Goal: Information Seeking & Learning: Learn about a topic

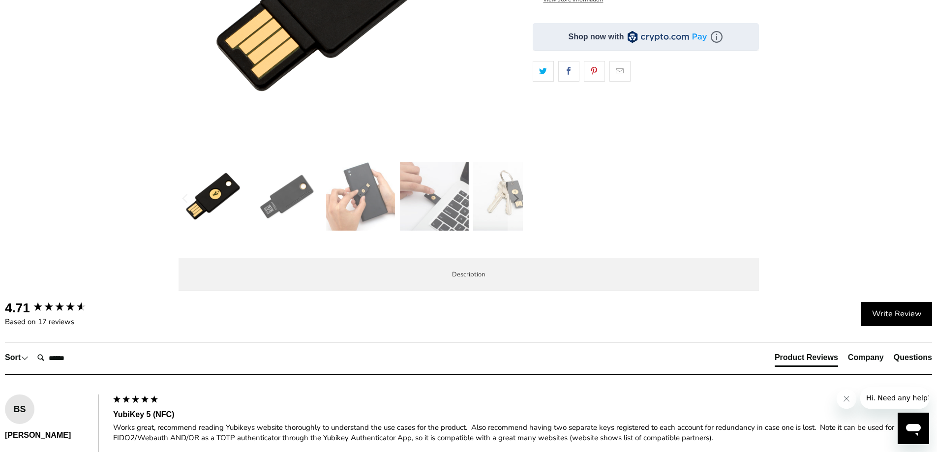
scroll to position [197, 0]
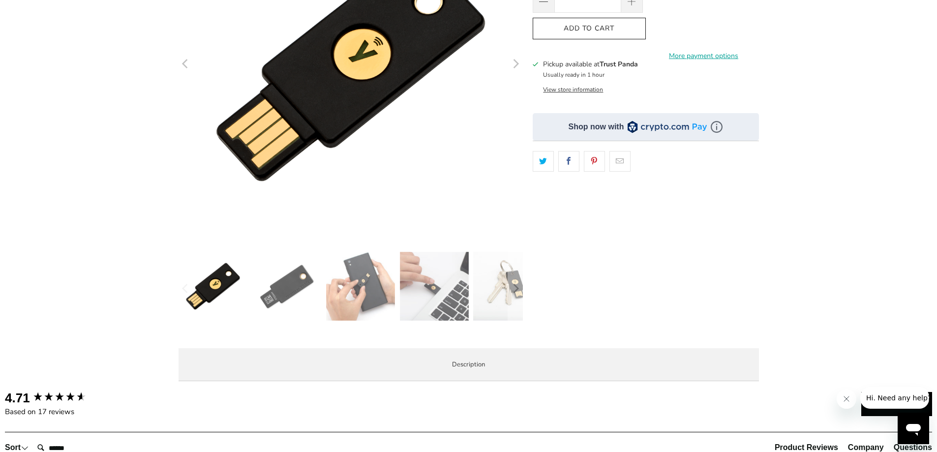
click at [370, 292] on img at bounding box center [360, 286] width 69 height 69
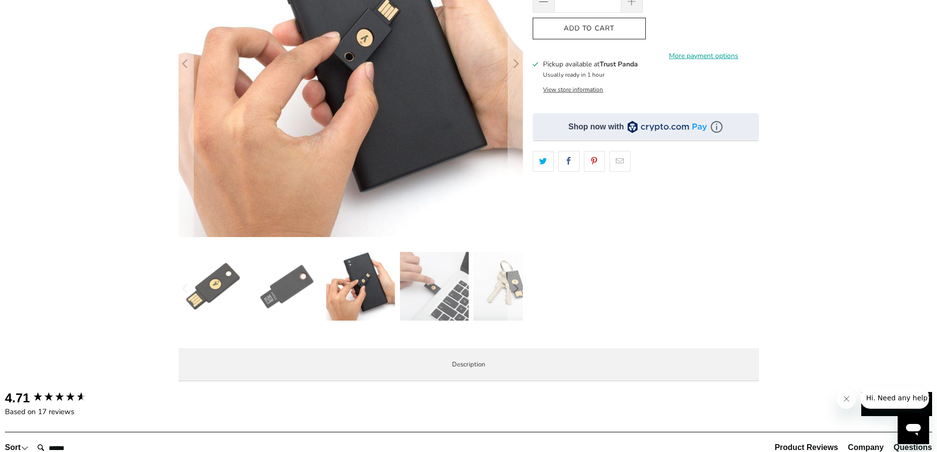
click at [446, 286] on img at bounding box center [434, 286] width 69 height 69
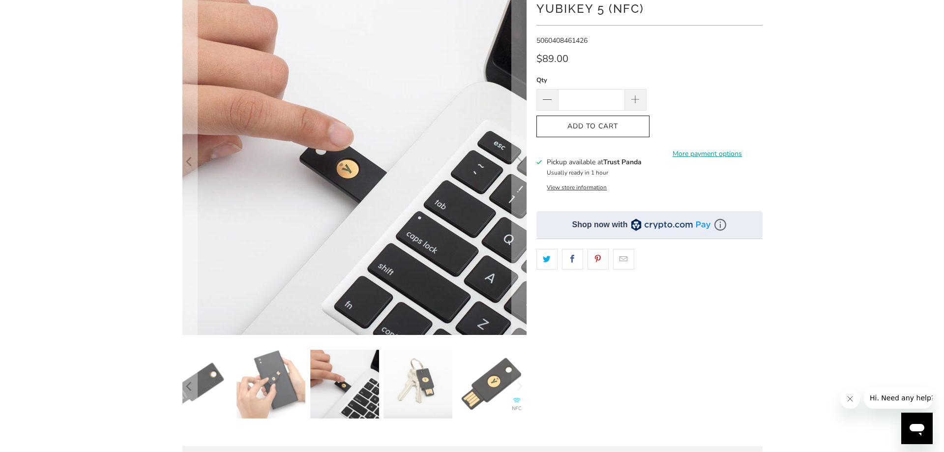
scroll to position [98, 0]
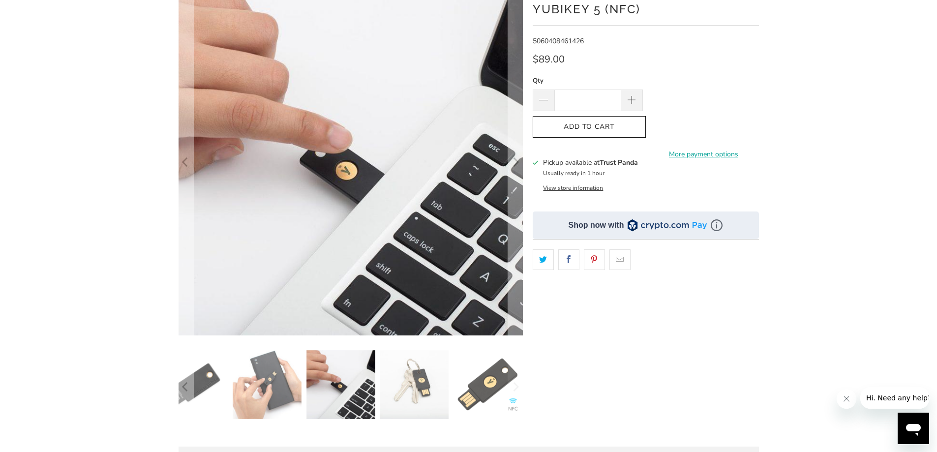
click at [419, 390] on img at bounding box center [414, 384] width 69 height 69
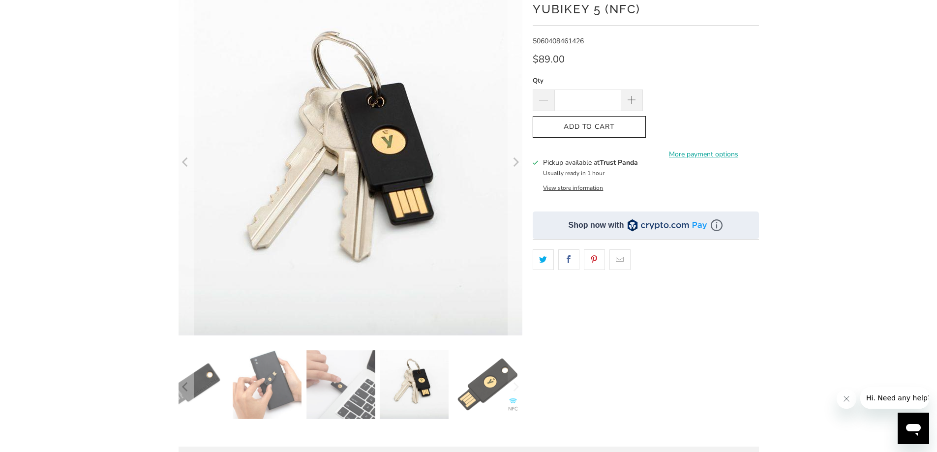
click at [372, 127] on img at bounding box center [350, 164] width 354 height 354
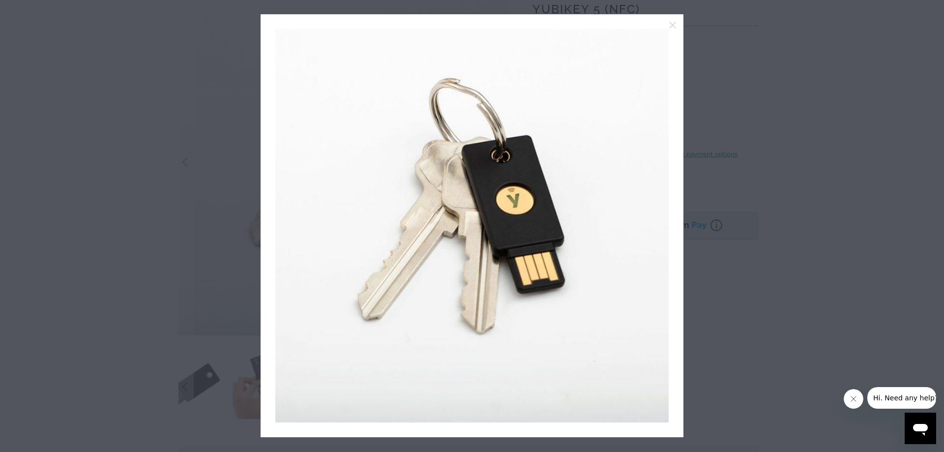
click at [869, 141] on div at bounding box center [472, 226] width 944 height 452
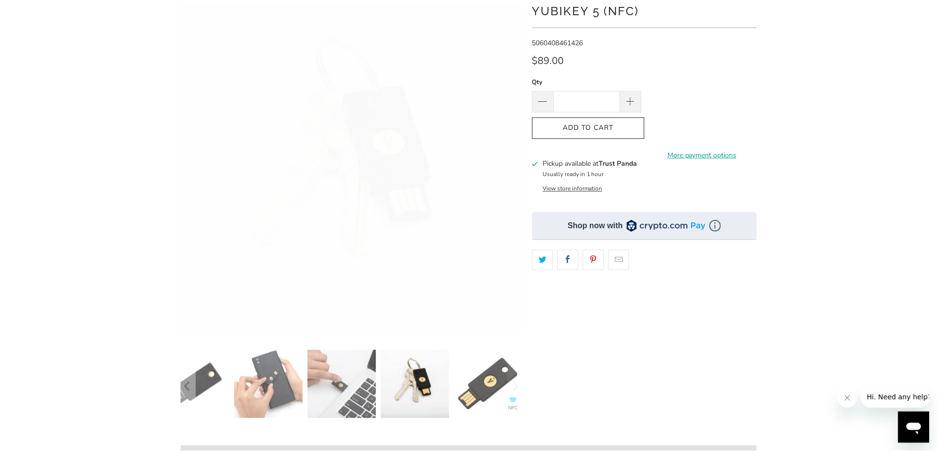
scroll to position [0, 0]
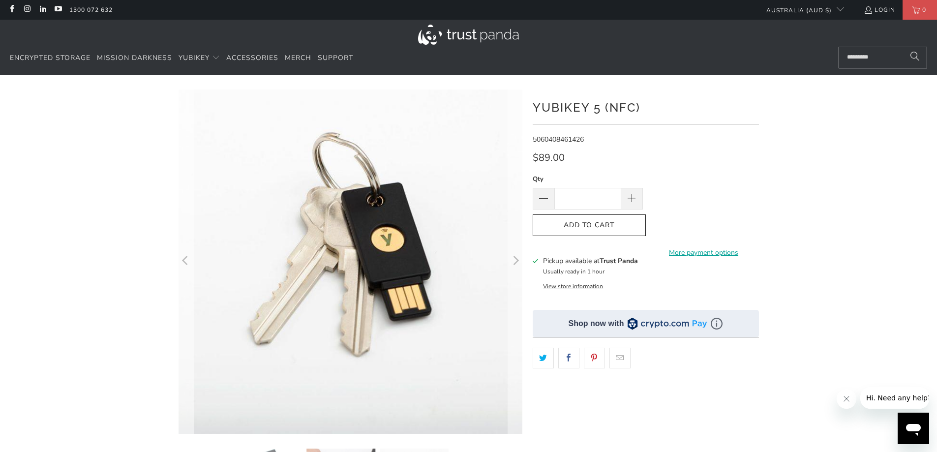
click at [184, 266] on icon "Previous" at bounding box center [185, 261] width 9 height 207
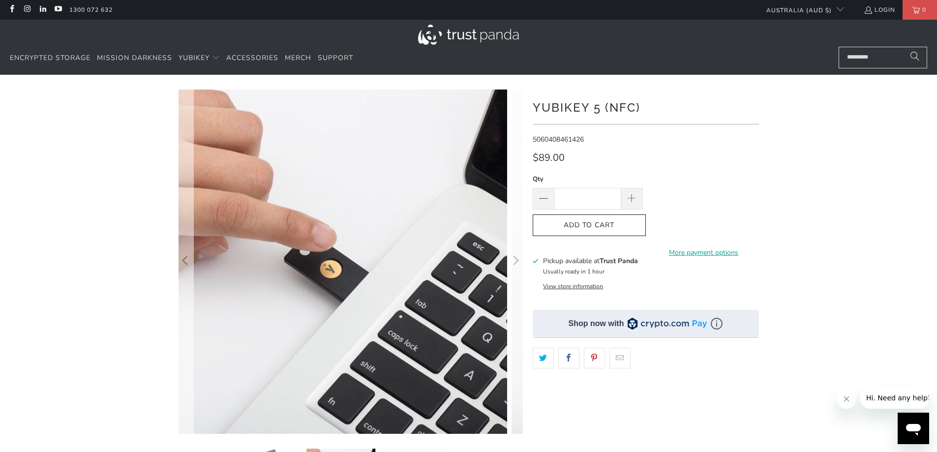
click at [184, 266] on icon "Previous" at bounding box center [185, 261] width 9 height 207
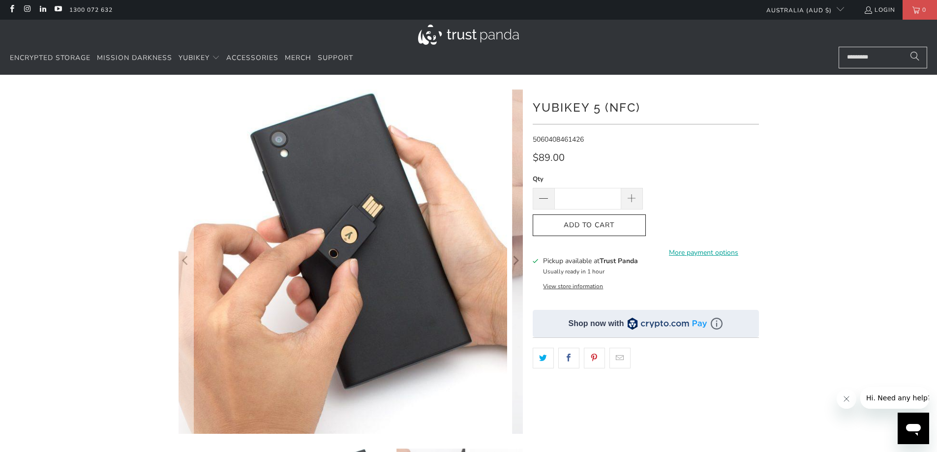
click at [184, 266] on icon "Previous" at bounding box center [185, 261] width 9 height 207
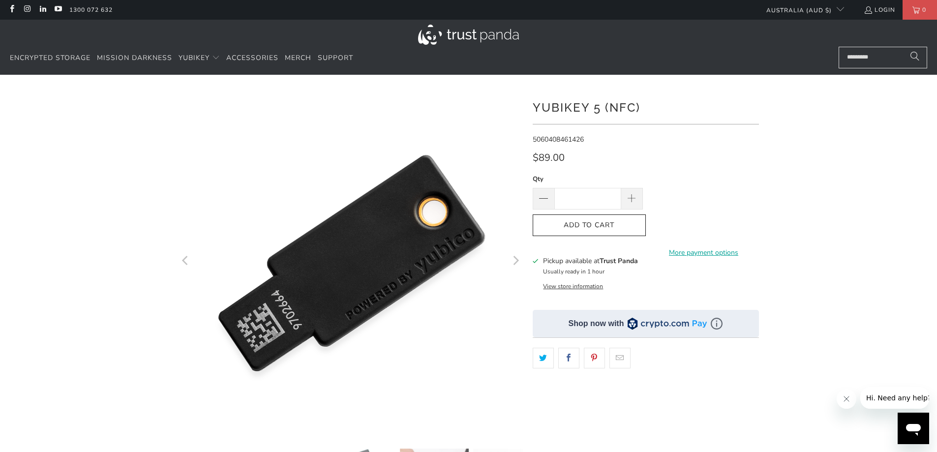
click at [185, 264] on icon "Previous" at bounding box center [185, 261] width 6 height 9
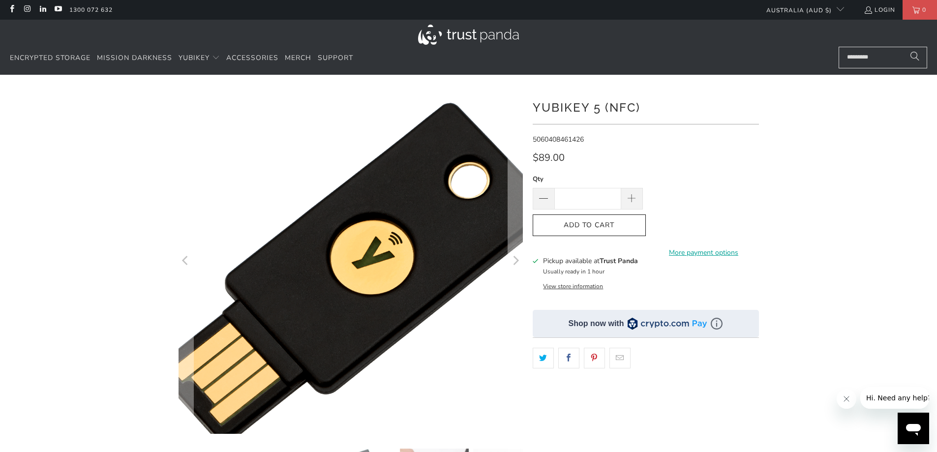
click at [339, 237] on img at bounding box center [355, 273] width 504 height 504
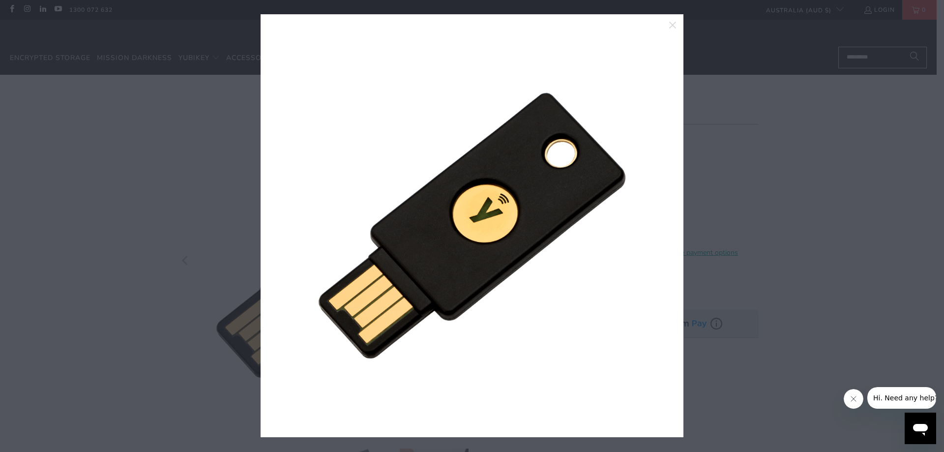
drag, startPoint x: 825, startPoint y: 258, endPoint x: 741, endPoint y: 282, distance: 87.0
click at [825, 258] on div at bounding box center [472, 226] width 944 height 452
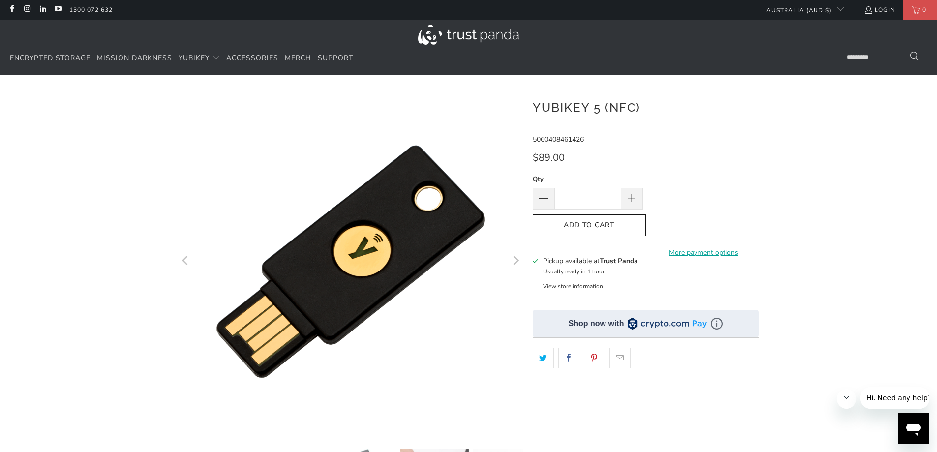
click at [516, 263] on icon "Next" at bounding box center [516, 261] width 6 height 9
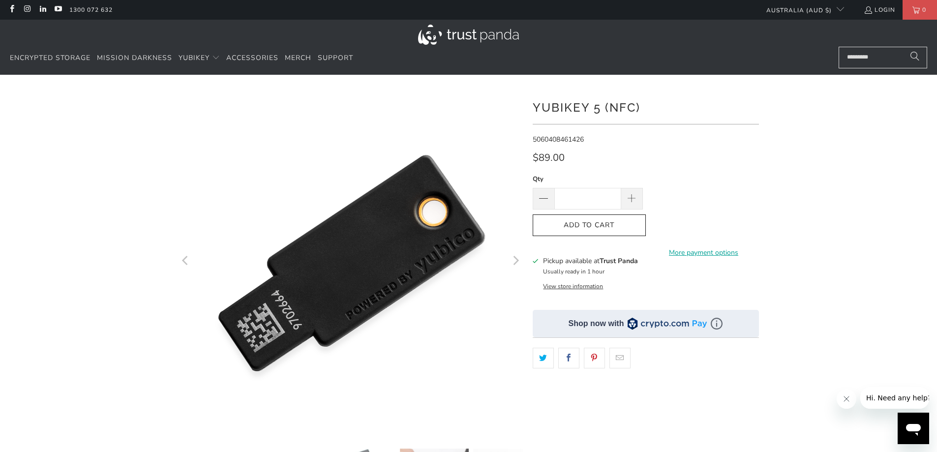
click at [183, 261] on icon "Previous" at bounding box center [185, 261] width 6 height 9
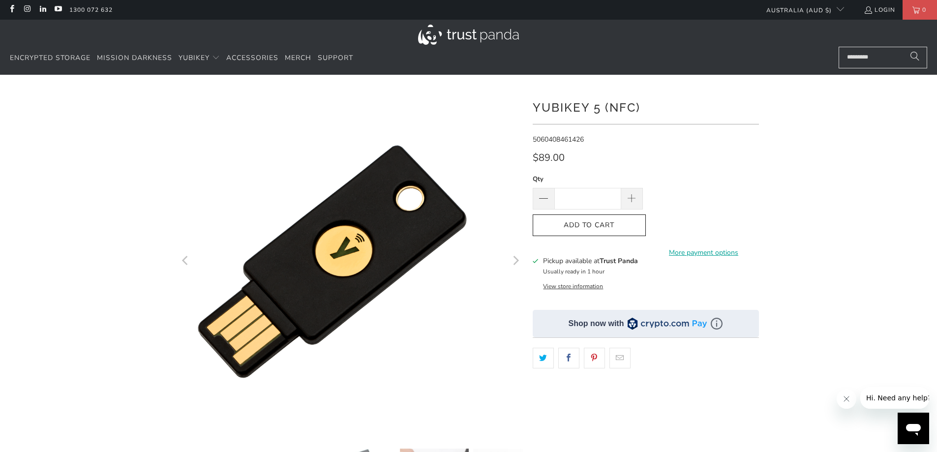
click at [183, 261] on icon "Previous" at bounding box center [185, 261] width 6 height 9
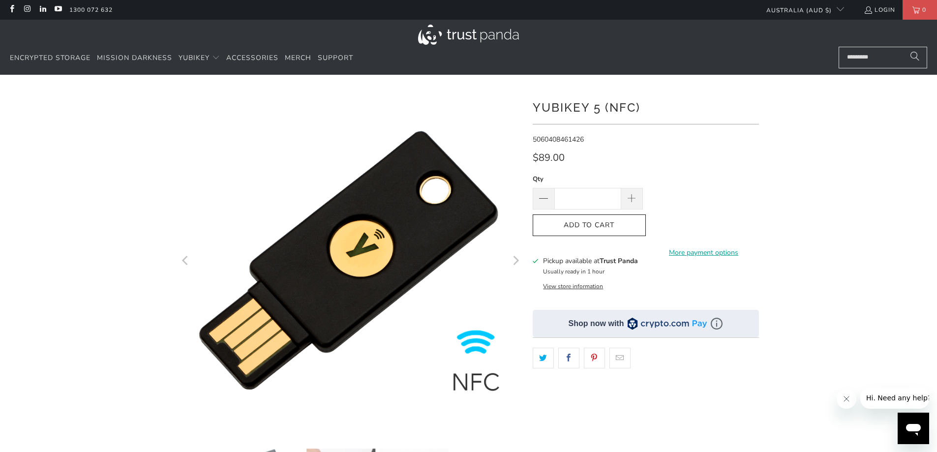
click at [183, 261] on icon "Previous" at bounding box center [185, 261] width 6 height 9
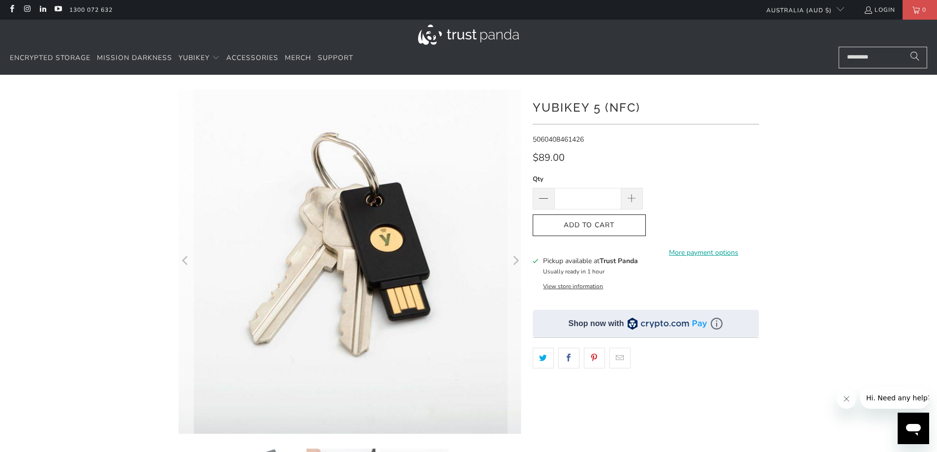
click at [183, 261] on icon "Previous" at bounding box center [185, 261] width 6 height 9
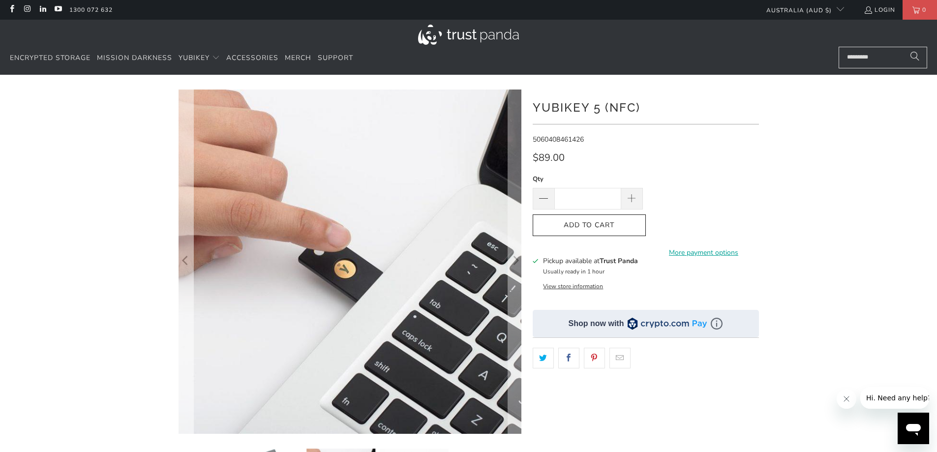
click at [183, 261] on icon "Previous" at bounding box center [185, 261] width 6 height 9
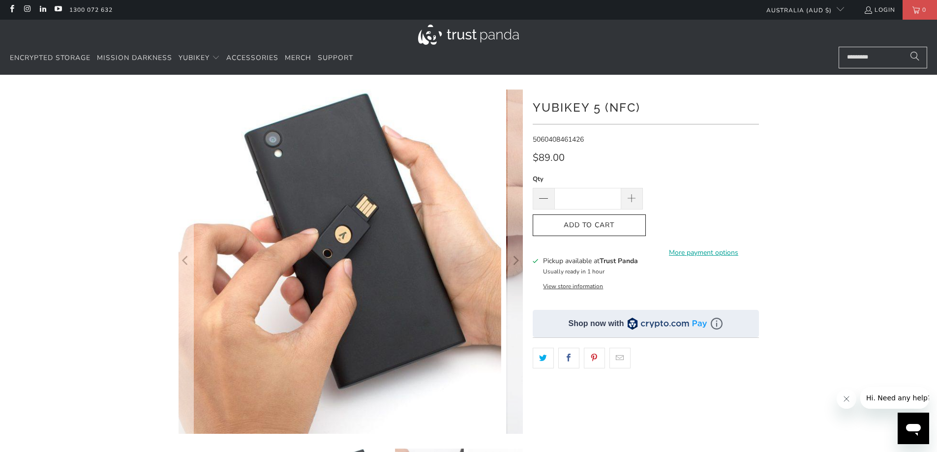
click at [183, 261] on icon "Previous" at bounding box center [185, 261] width 6 height 9
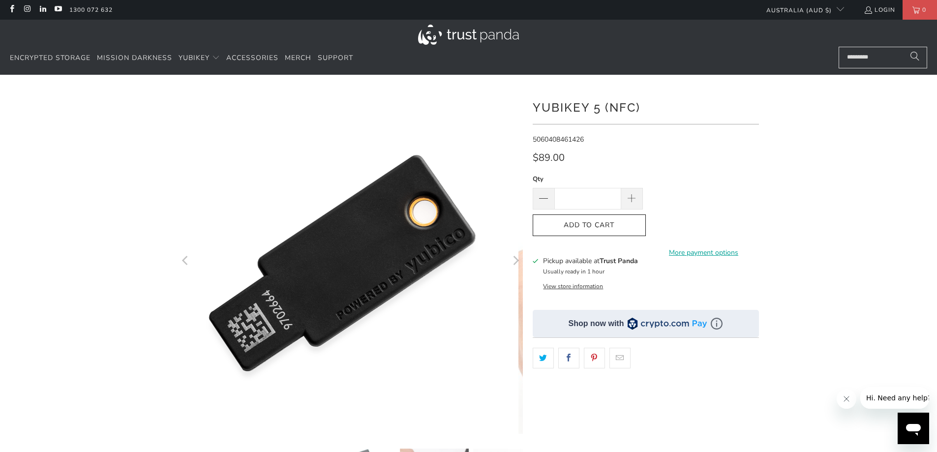
click at [183, 261] on icon "Previous" at bounding box center [185, 261] width 6 height 9
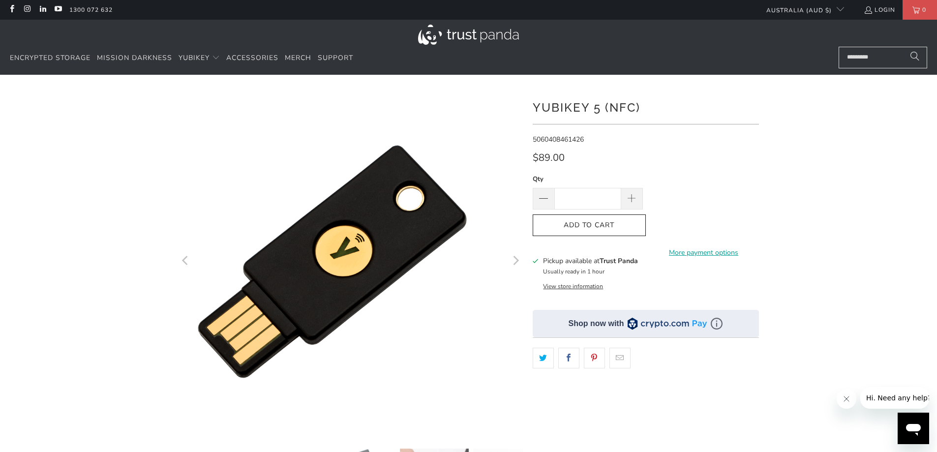
click at [183, 261] on icon "Previous" at bounding box center [185, 261] width 6 height 9
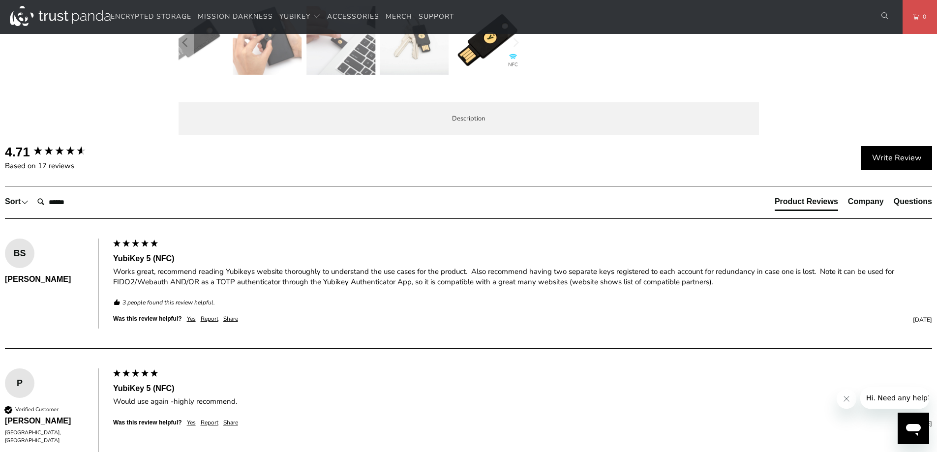
scroll to position [492, 0]
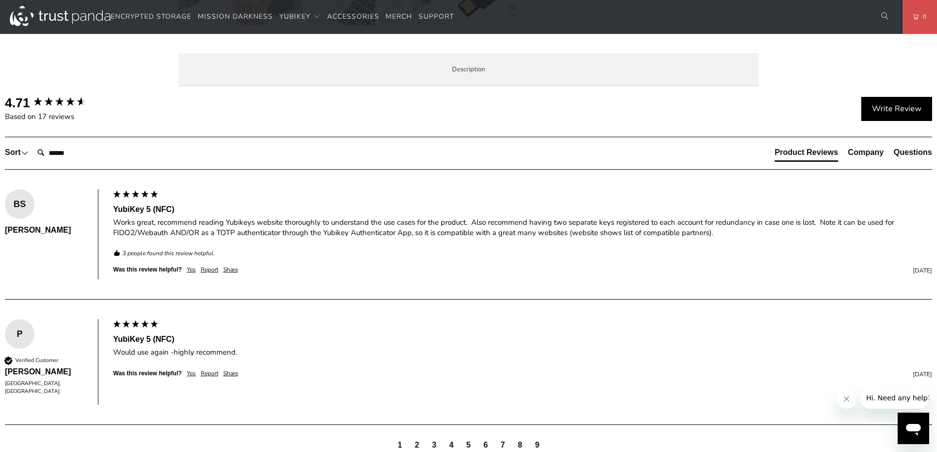
drag, startPoint x: 728, startPoint y: 143, endPoint x: 199, endPoint y: 129, distance: 529.8
click at [0, 0] on div "The YubiKey 5 NFC is the #1 security key that works with more online services a…" at bounding box center [0, 0] width 0 height 0
copy p "The YubiKey 5 NFC is the #1 security key that works with more online services a…"
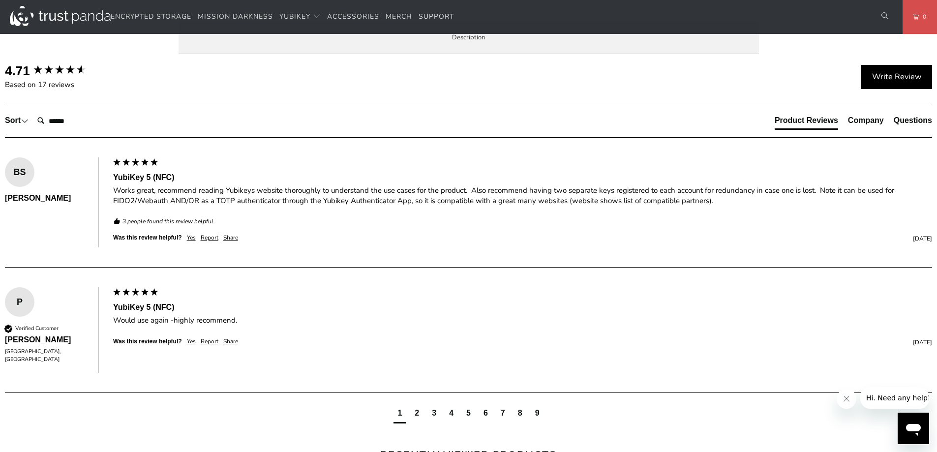
scroll to position [541, 0]
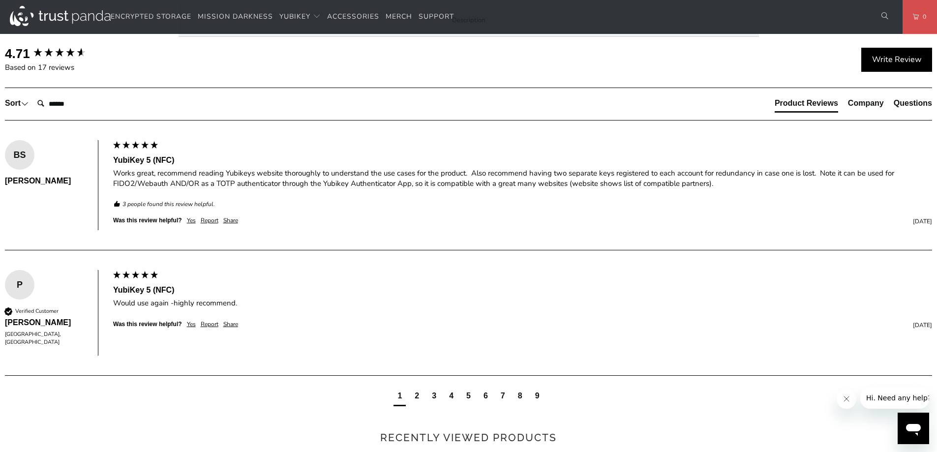
drag, startPoint x: 243, startPoint y: 181, endPoint x: 199, endPoint y: 117, distance: 78.2
click at [0, 0] on div "The YubiKey 5 NFC is the #1 security key that works with more online services a…" at bounding box center [0, 0] width 0 height 0
copy p "Secure your login and protect your account with hundreds of services like Gmail…"
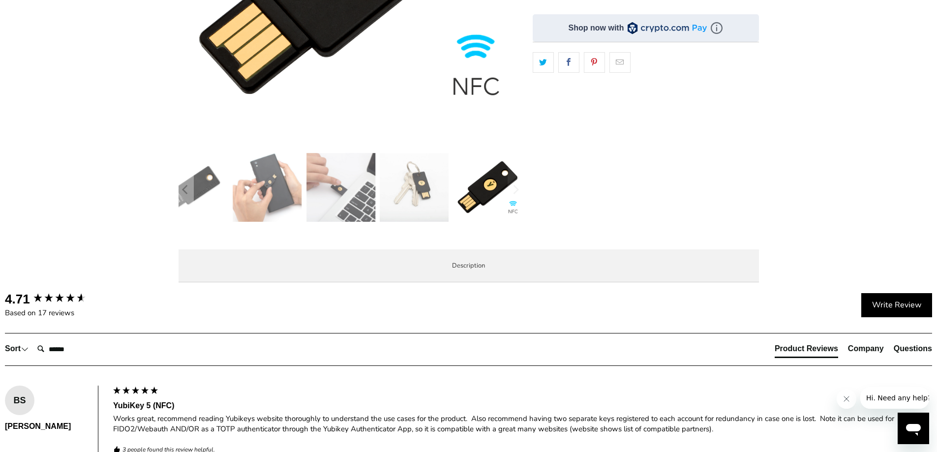
scroll to position [295, 0]
click at [0, 0] on span "Specifications" at bounding box center [0, 0] width 0 height 0
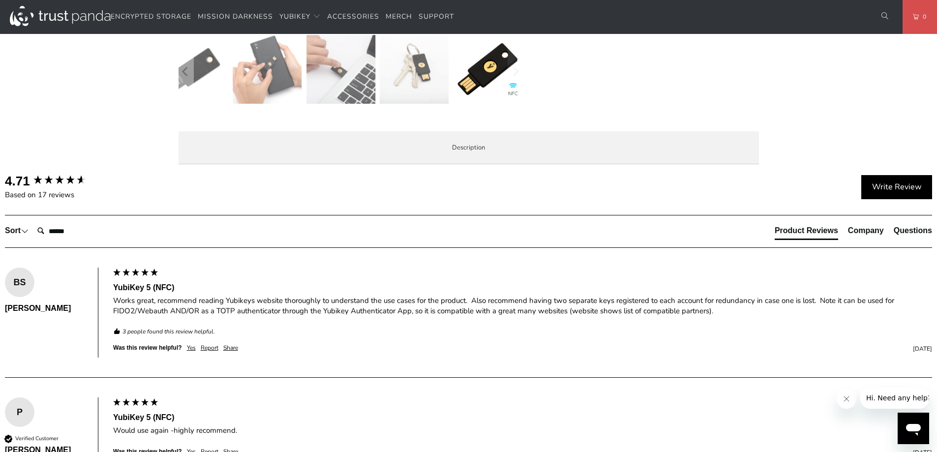
scroll to position [393, 0]
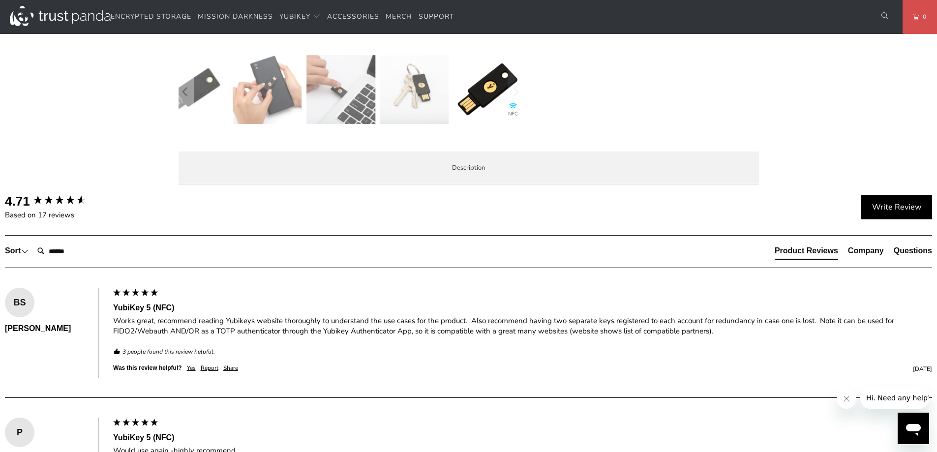
click at [0, 0] on span "Local Service & Support" at bounding box center [0, 0] width 0 height 0
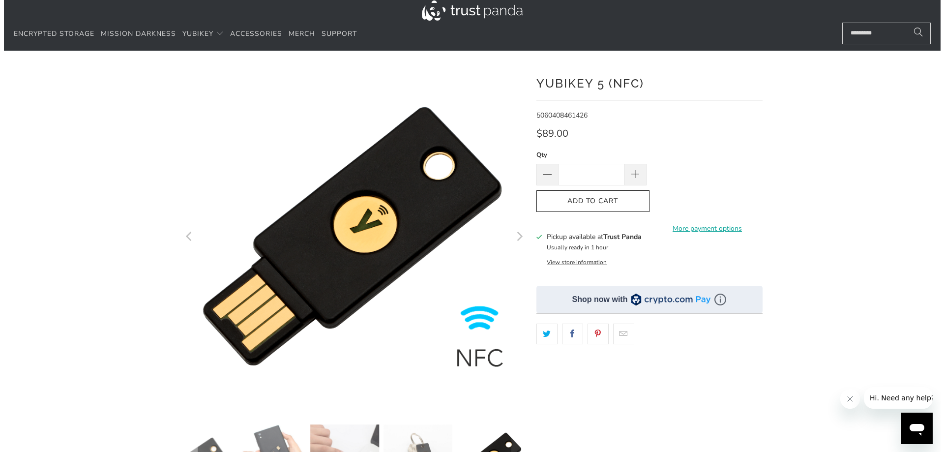
scroll to position [0, 0]
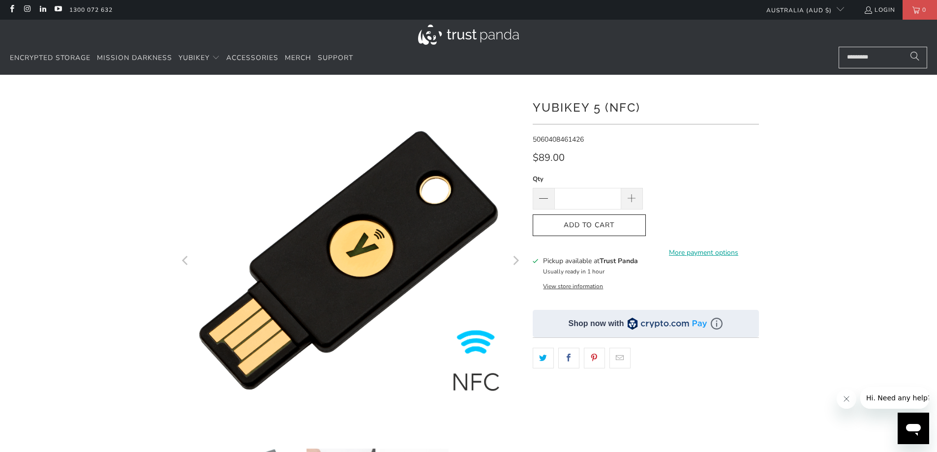
click at [850, 59] on input "Search..." at bounding box center [882, 58] width 89 height 22
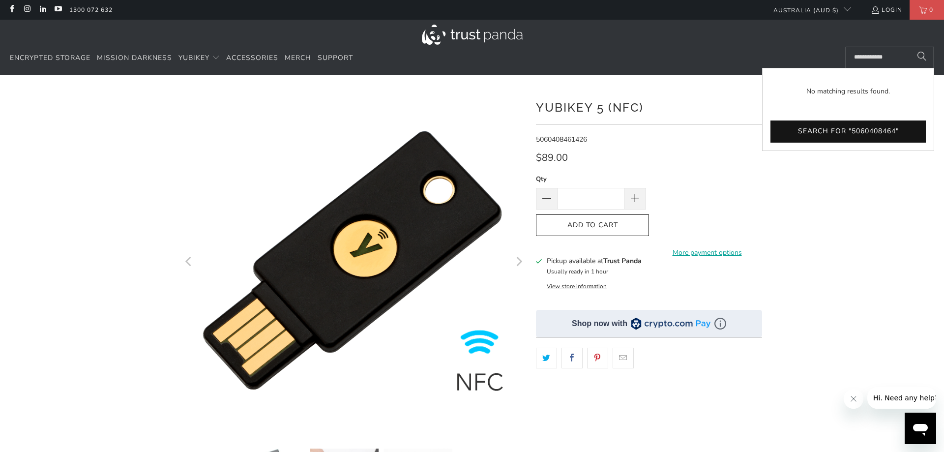
scroll to position [0, 5]
type input "**********"
click at [854, 127] on button "Search for "5060408464809"" at bounding box center [848, 131] width 155 height 22
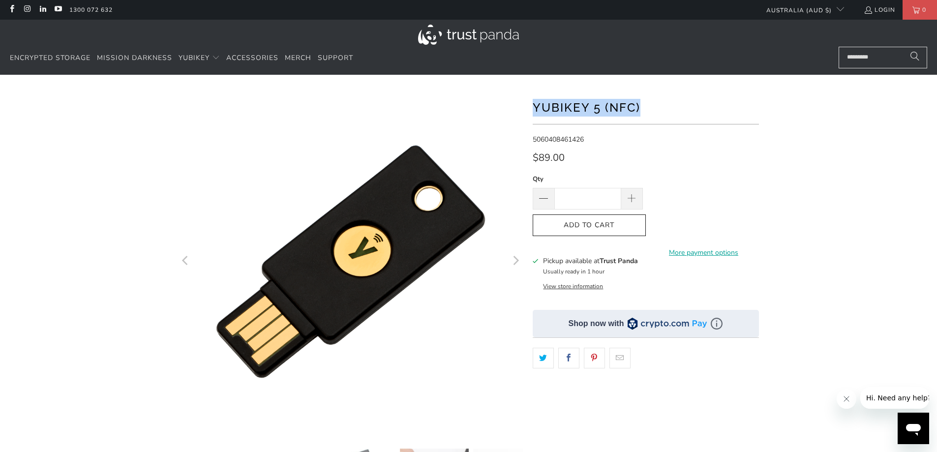
drag, startPoint x: 648, startPoint y: 106, endPoint x: 534, endPoint y: 108, distance: 114.1
click at [534, 108] on h1 "YubiKey 5 (NFC)" at bounding box center [646, 107] width 226 height 20
copy h1 "YubiKey 5 (NFC)"
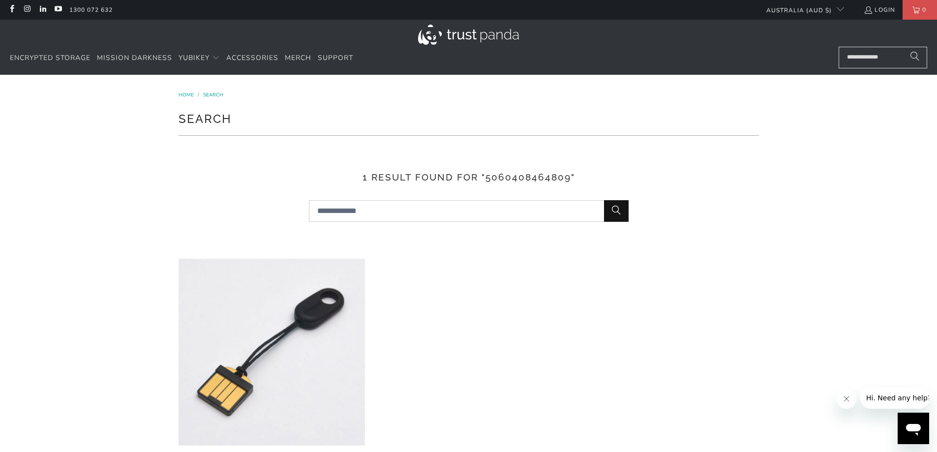
click at [301, 357] on img at bounding box center [272, 352] width 187 height 187
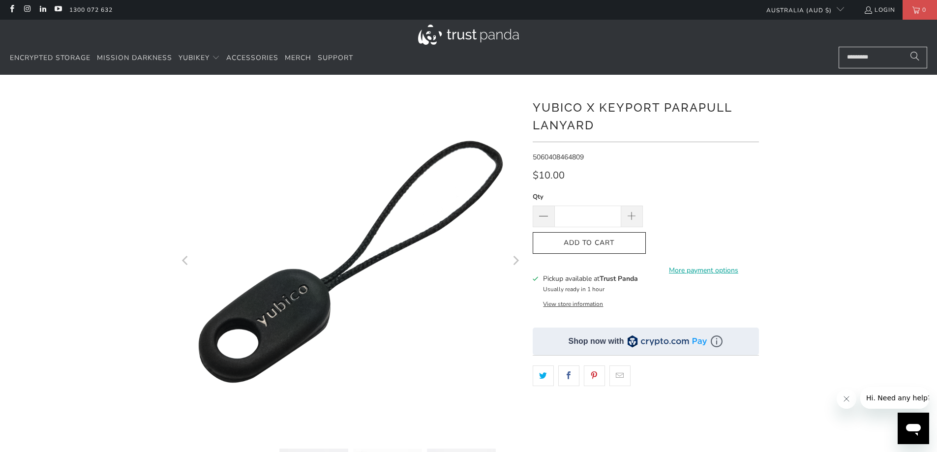
click at [516, 260] on icon "Next" at bounding box center [516, 261] width 6 height 9
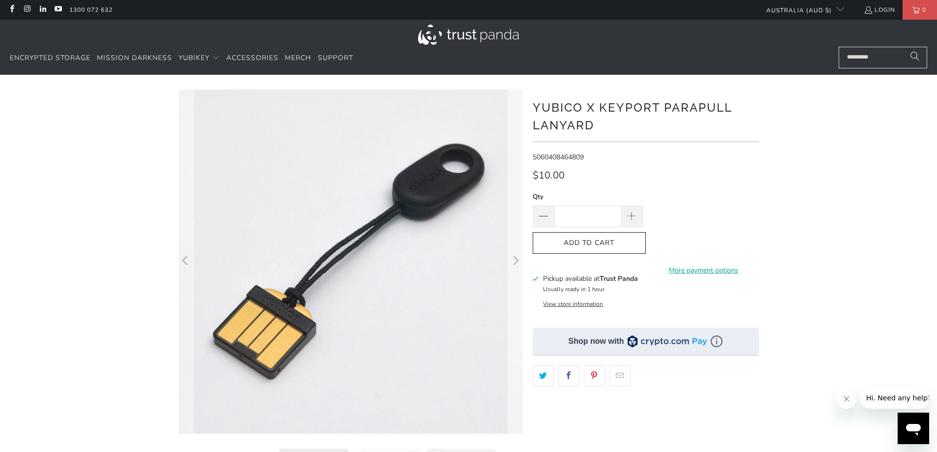
click at [517, 263] on icon "Next" at bounding box center [514, 261] width 9 height 207
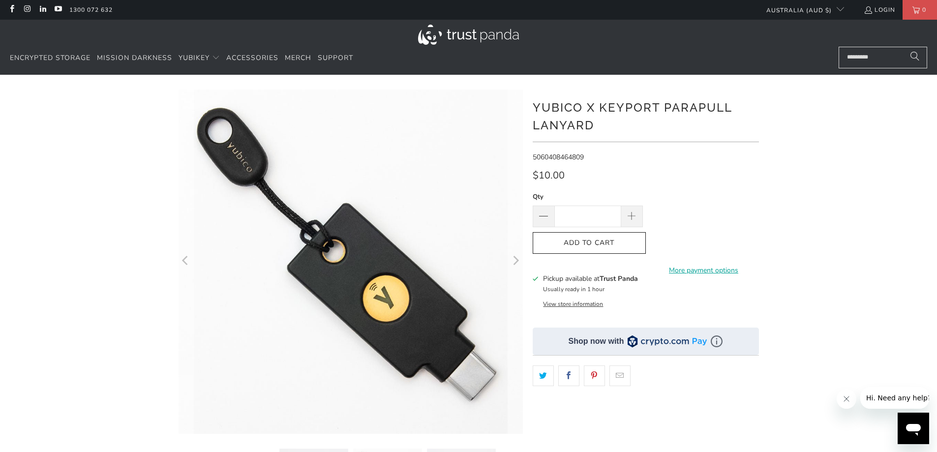
click at [517, 263] on icon "Next" at bounding box center [516, 261] width 6 height 9
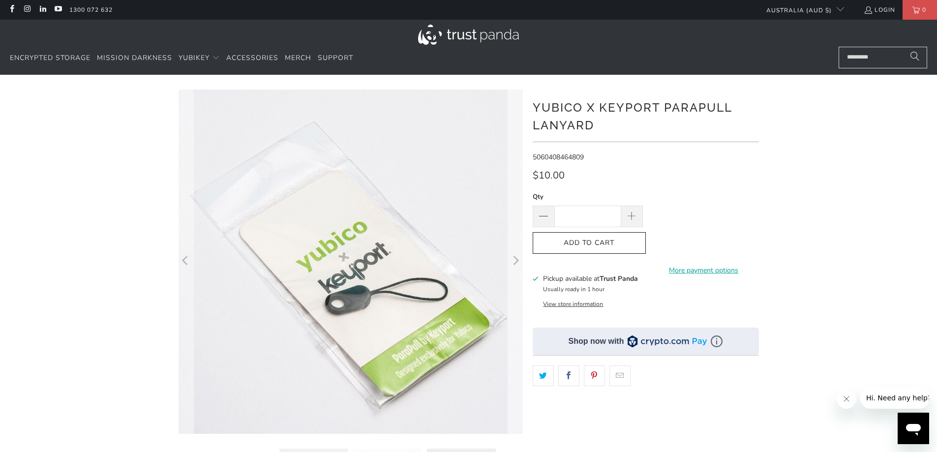
click at [517, 263] on icon "Next" at bounding box center [516, 261] width 6 height 9
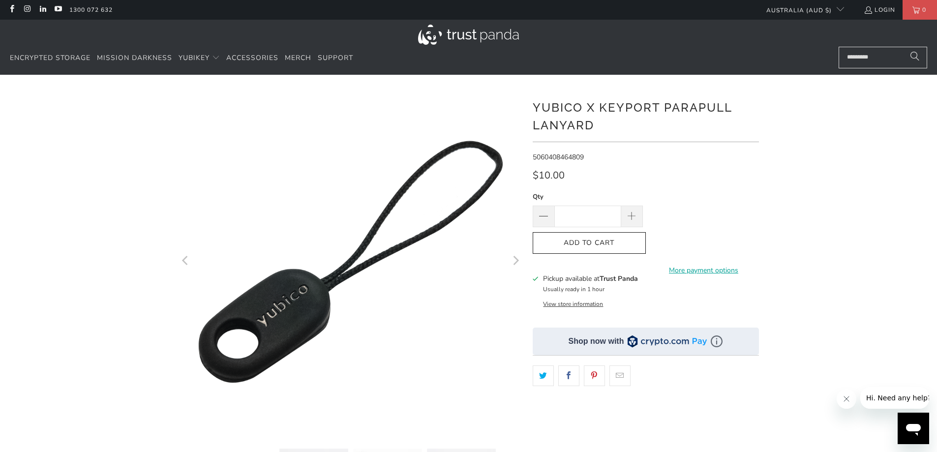
click at [517, 264] on icon "Next" at bounding box center [514, 261] width 9 height 207
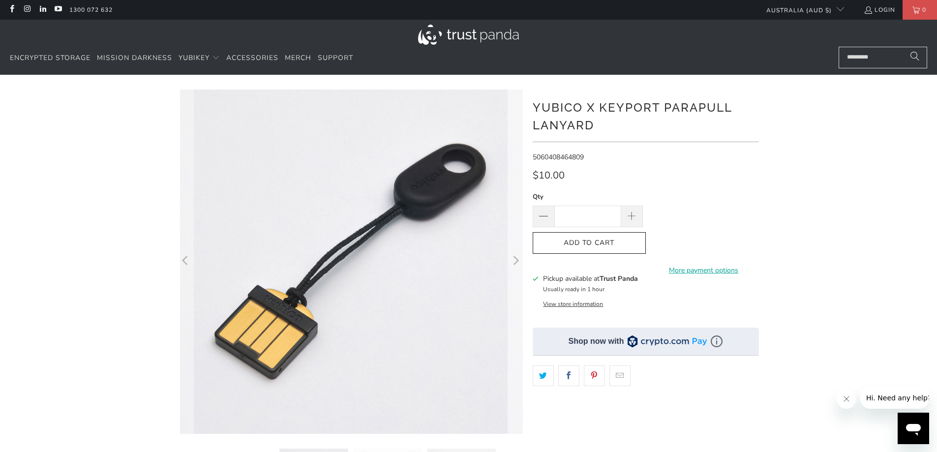
click at [517, 264] on icon "Next" at bounding box center [514, 261] width 9 height 207
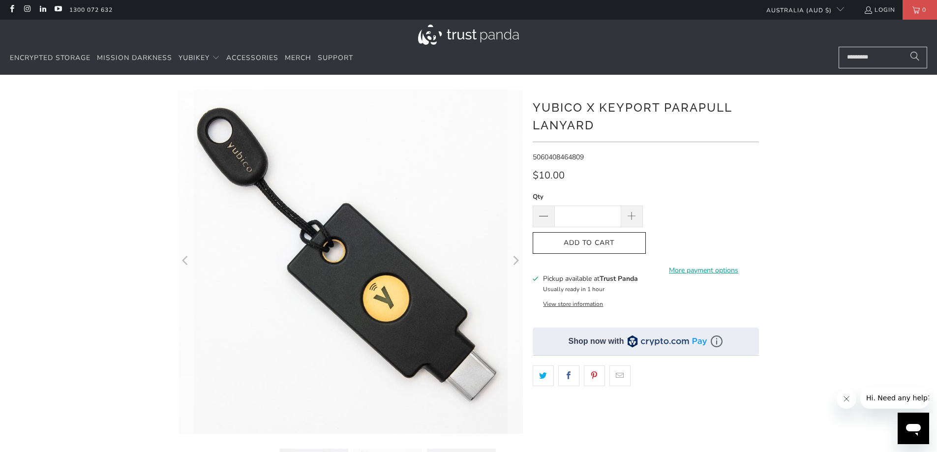
click at [515, 261] on icon "Next" at bounding box center [514, 261] width 9 height 207
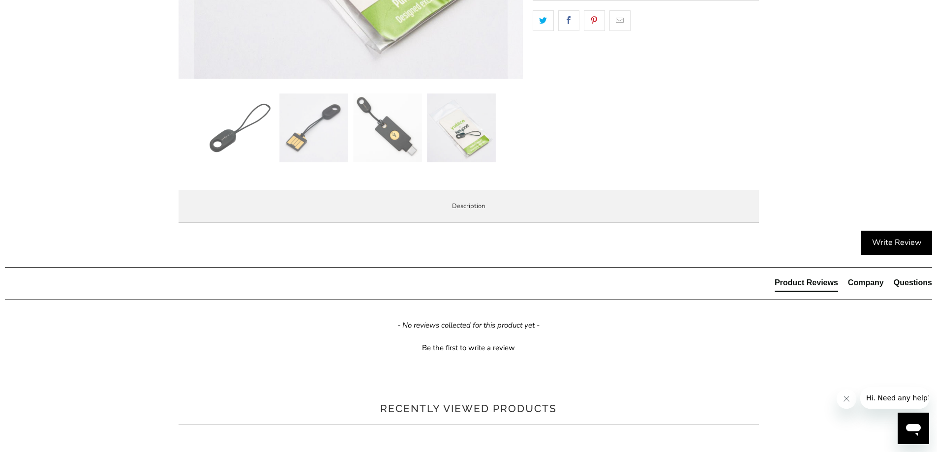
scroll to position [393, 0]
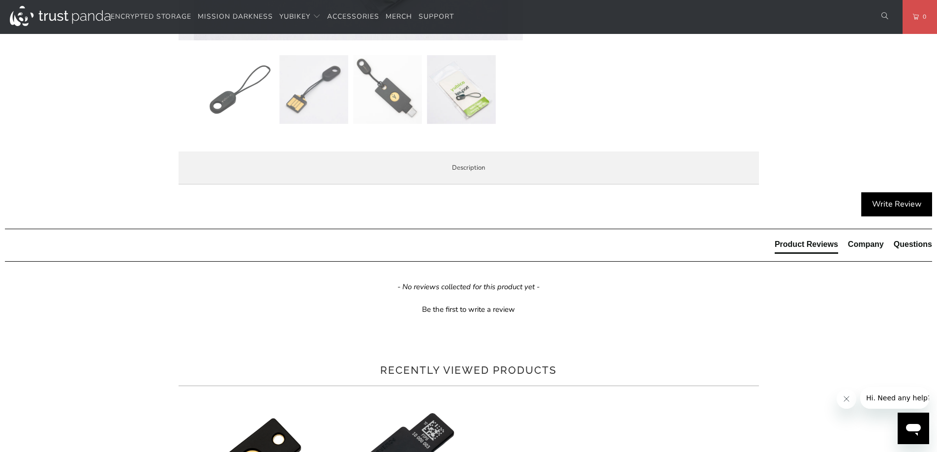
click at [0, 0] on li "Fits Keychain and [PERSON_NAME] with inserts" at bounding box center [0, 0] width 0 height 0
drag, startPoint x: 368, startPoint y: 299, endPoint x: 199, endPoint y: 231, distance: 182.0
click at [0, 0] on div "The Yubico x Keyport ParaPull Lanyard is made exclusively for Yubico and is spe…" at bounding box center [0, 0] width 0 height 0
copy div "The Yubico x Keyport ParaPull Lanyard is made exclusively for Yubico and is spe…"
click at [0, 0] on span "Specifications" at bounding box center [0, 0] width 0 height 0
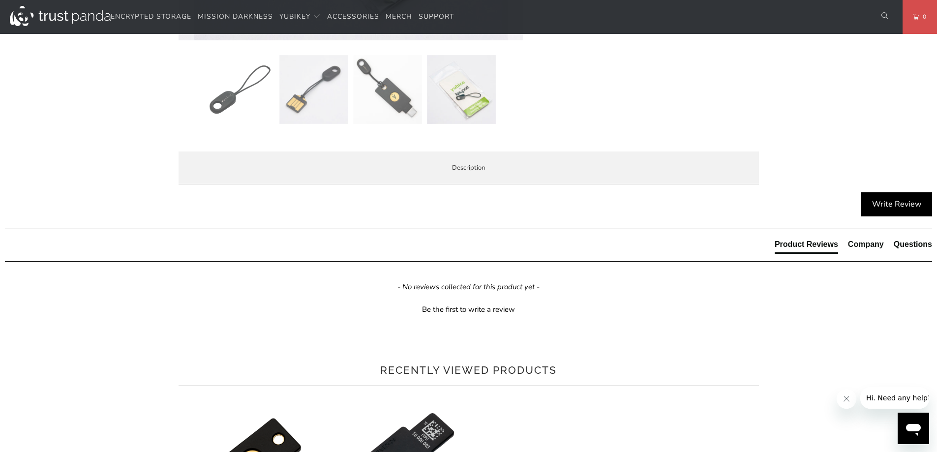
click at [0, 0] on span "Local Service & Support" at bounding box center [0, 0] width 0 height 0
